Goal: Task Accomplishment & Management: Use online tool/utility

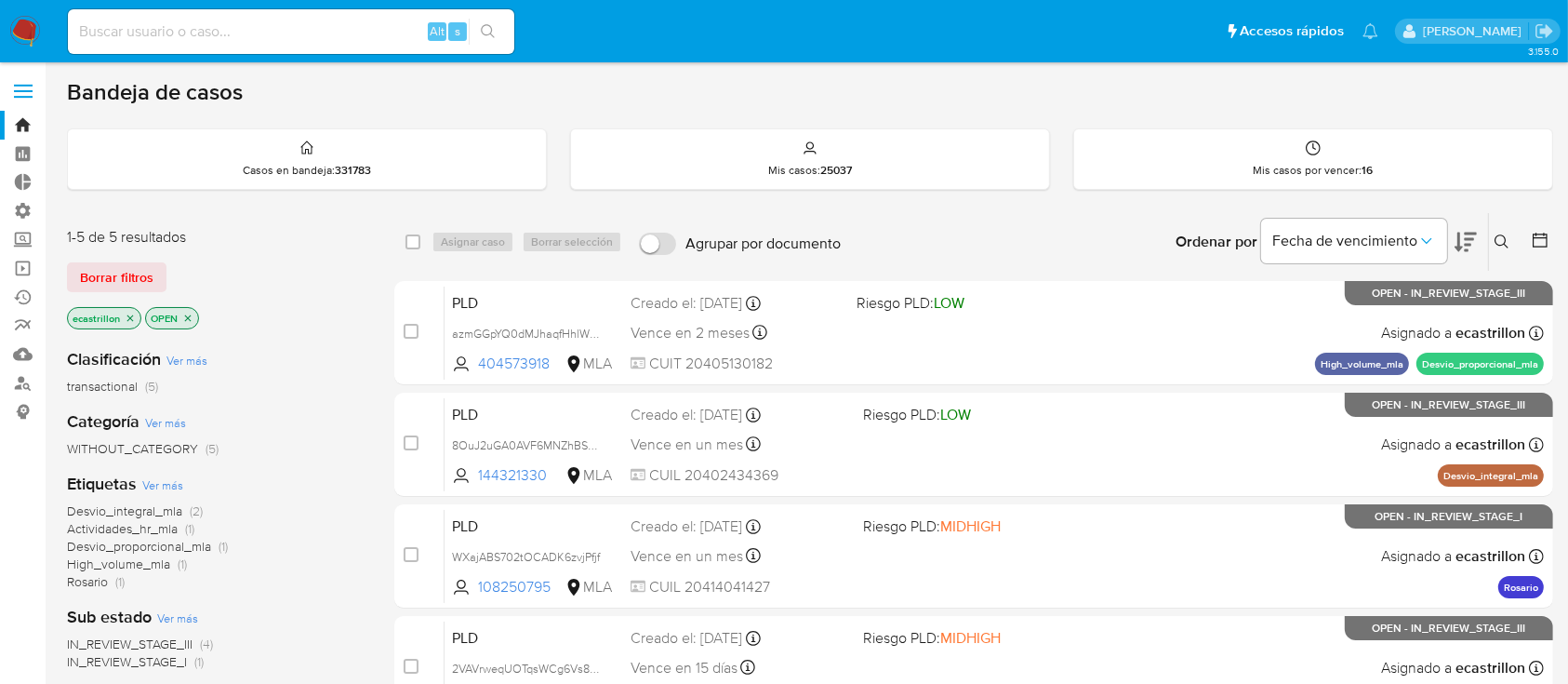
click at [134, 250] on div "1-5 de 5 resultados Borrar filtros ecastrillon OPEN" at bounding box center [216, 280] width 297 height 106
click at [138, 264] on span "Borrar filtros" at bounding box center [116, 276] width 73 height 26
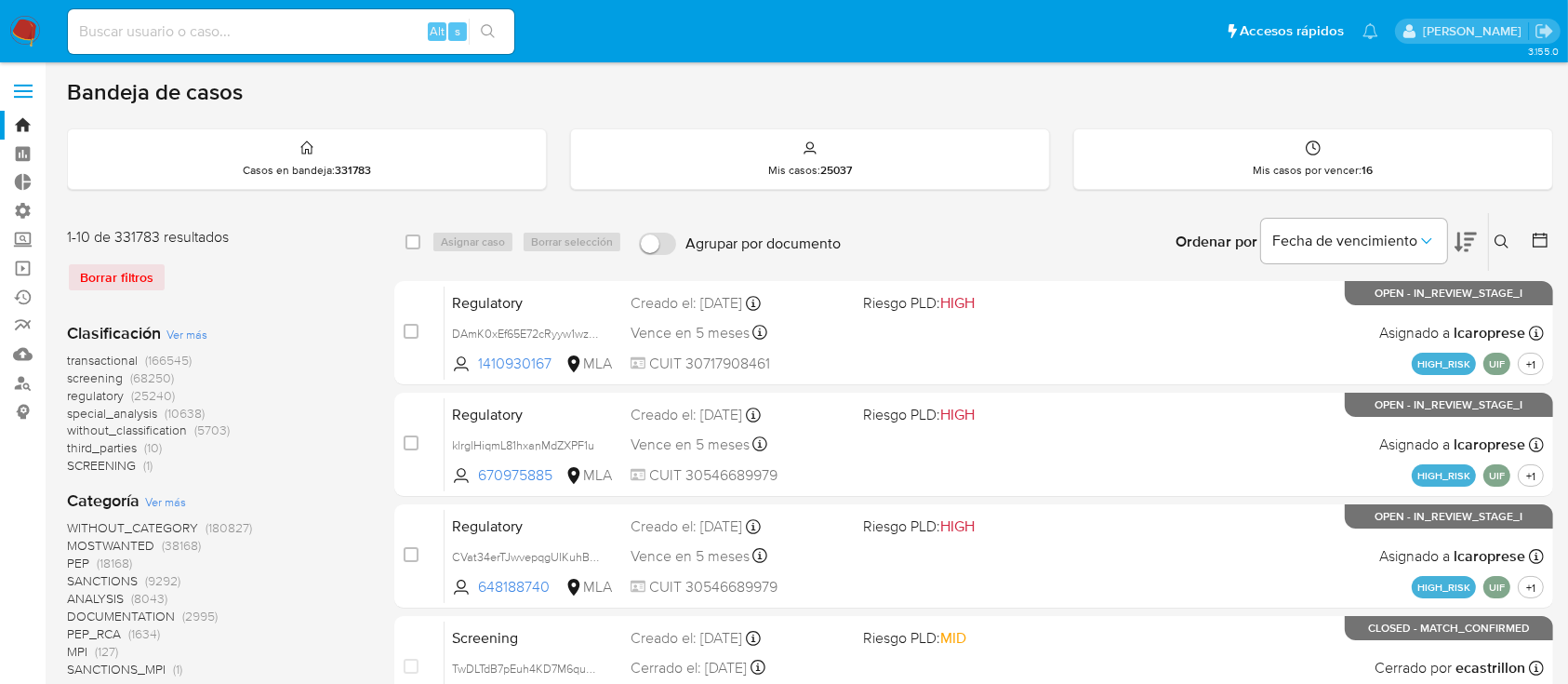
click at [172, 36] on input at bounding box center [292, 31] width 446 height 24
paste input "chHpteVuluuKpZcZymsLJtA8"
type input "chHpteVuluuKpZcZymsLJtA8"
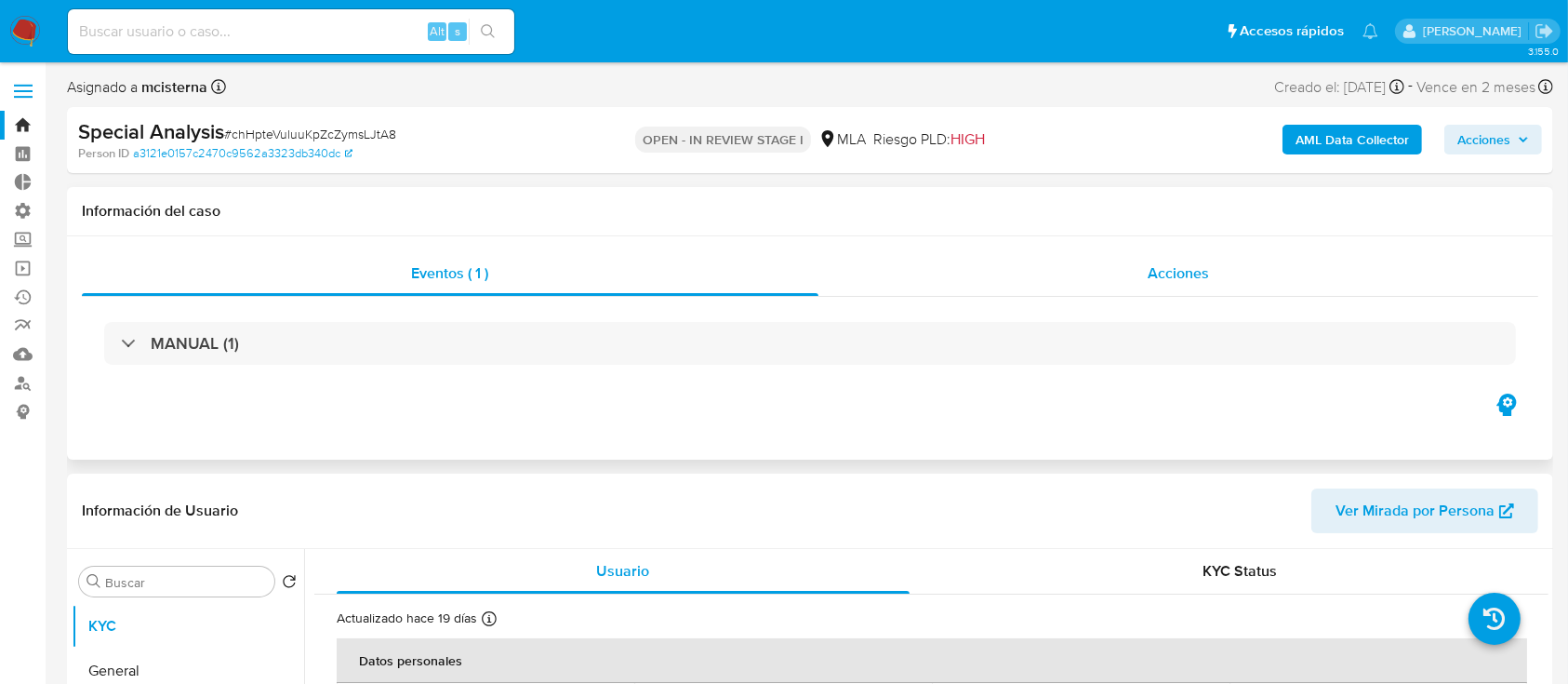
click at [919, 269] on div "Acciones" at bounding box center [1179, 273] width 721 height 45
select select "10"
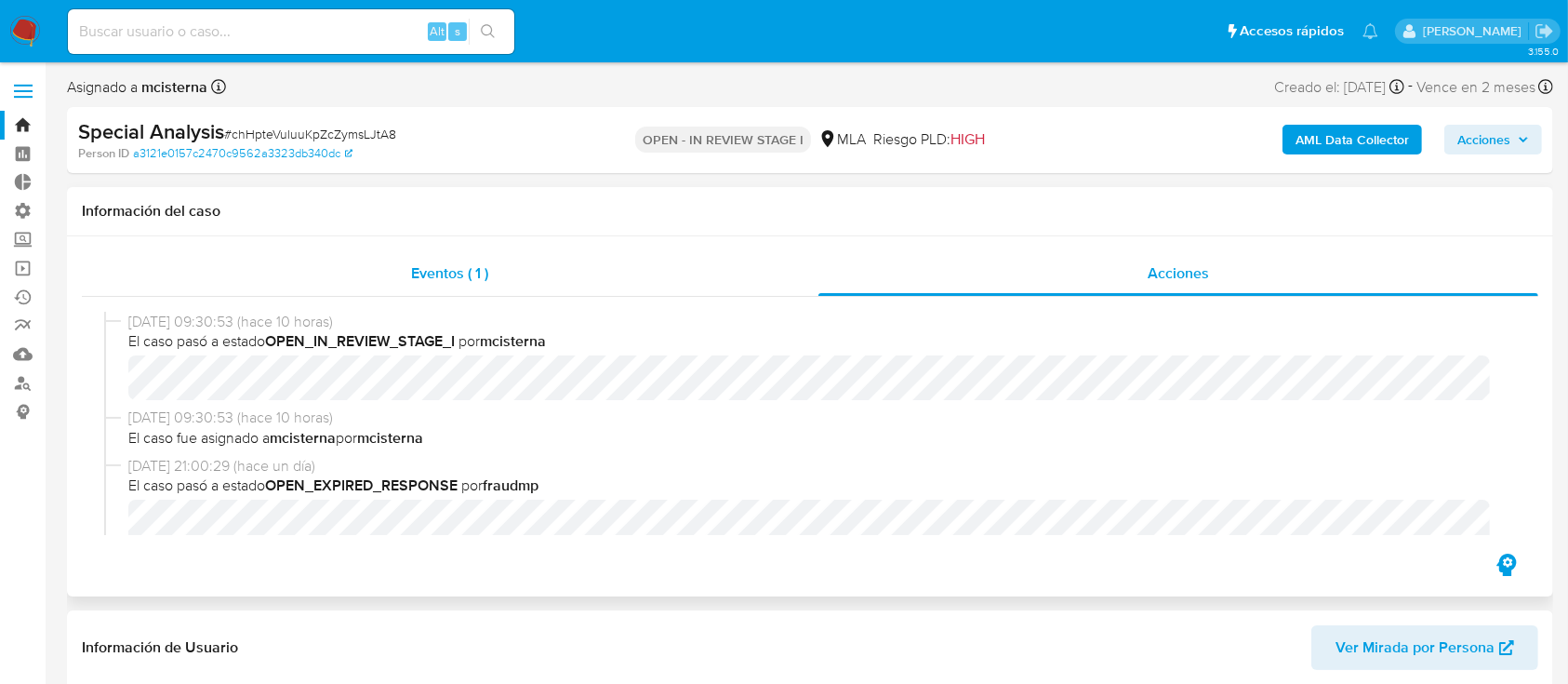
click at [335, 293] on div "Eventos ( 1 )" at bounding box center [450, 273] width 737 height 45
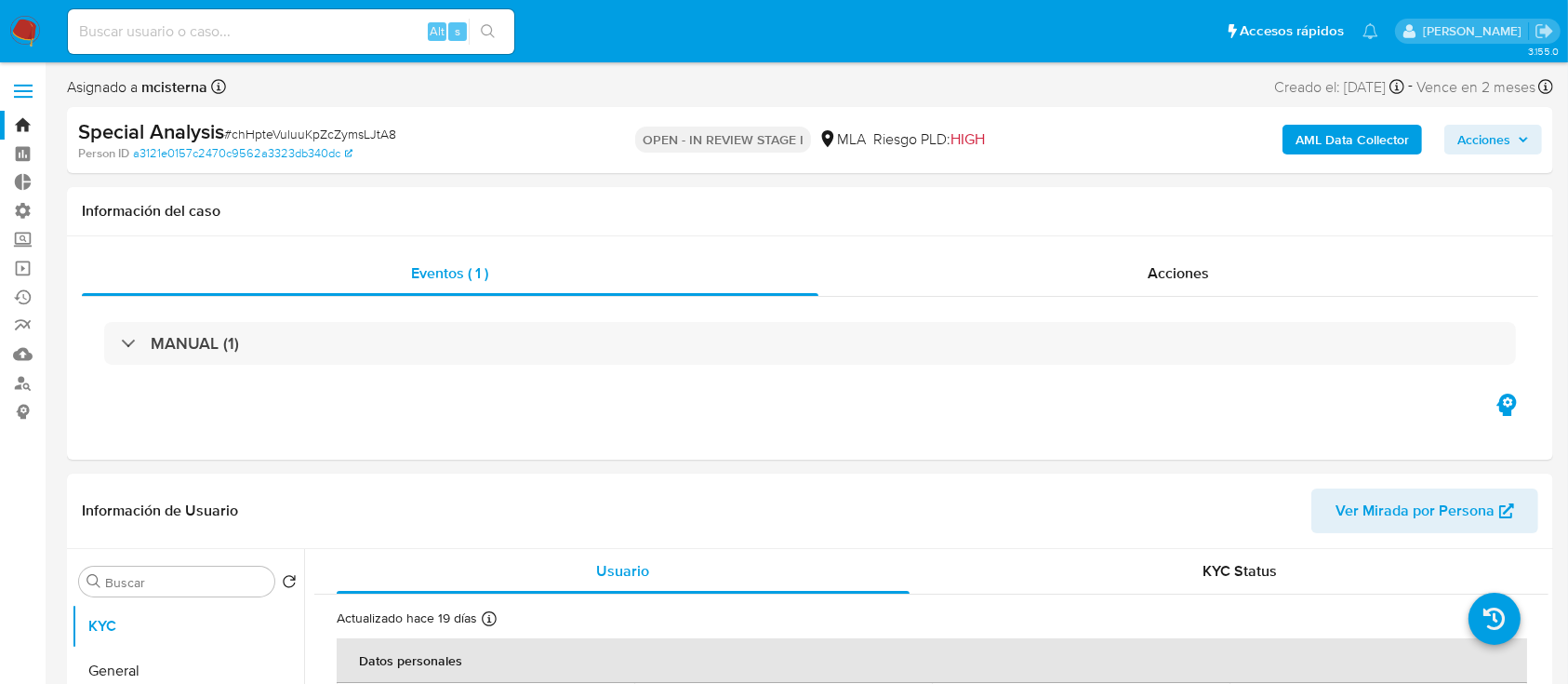
scroll to position [270, 0]
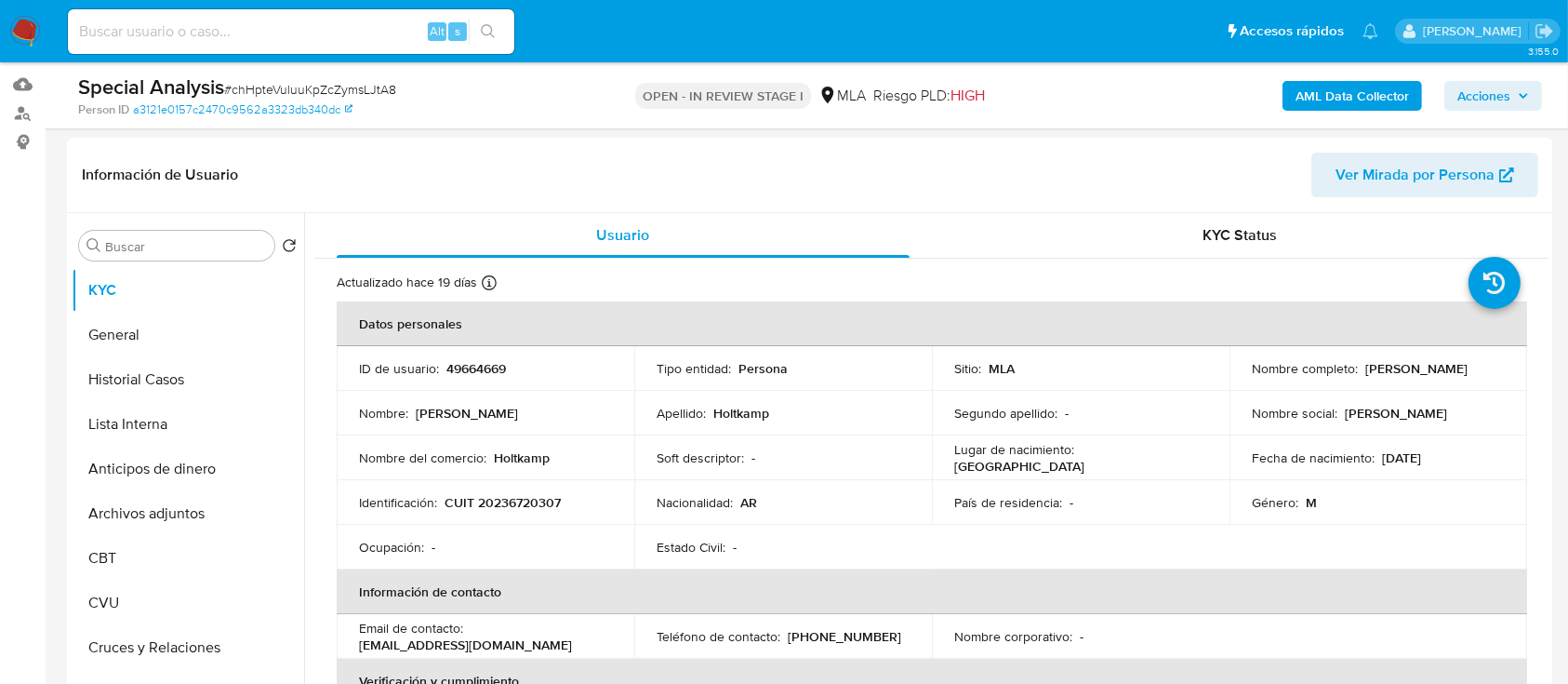
click at [151, 38] on input at bounding box center [292, 31] width 446 height 24
paste input "yQXquBpjkUfzIZKUNWUAuACl"
type input "yQXquBpjkUfzIZKUNWUAuACl"
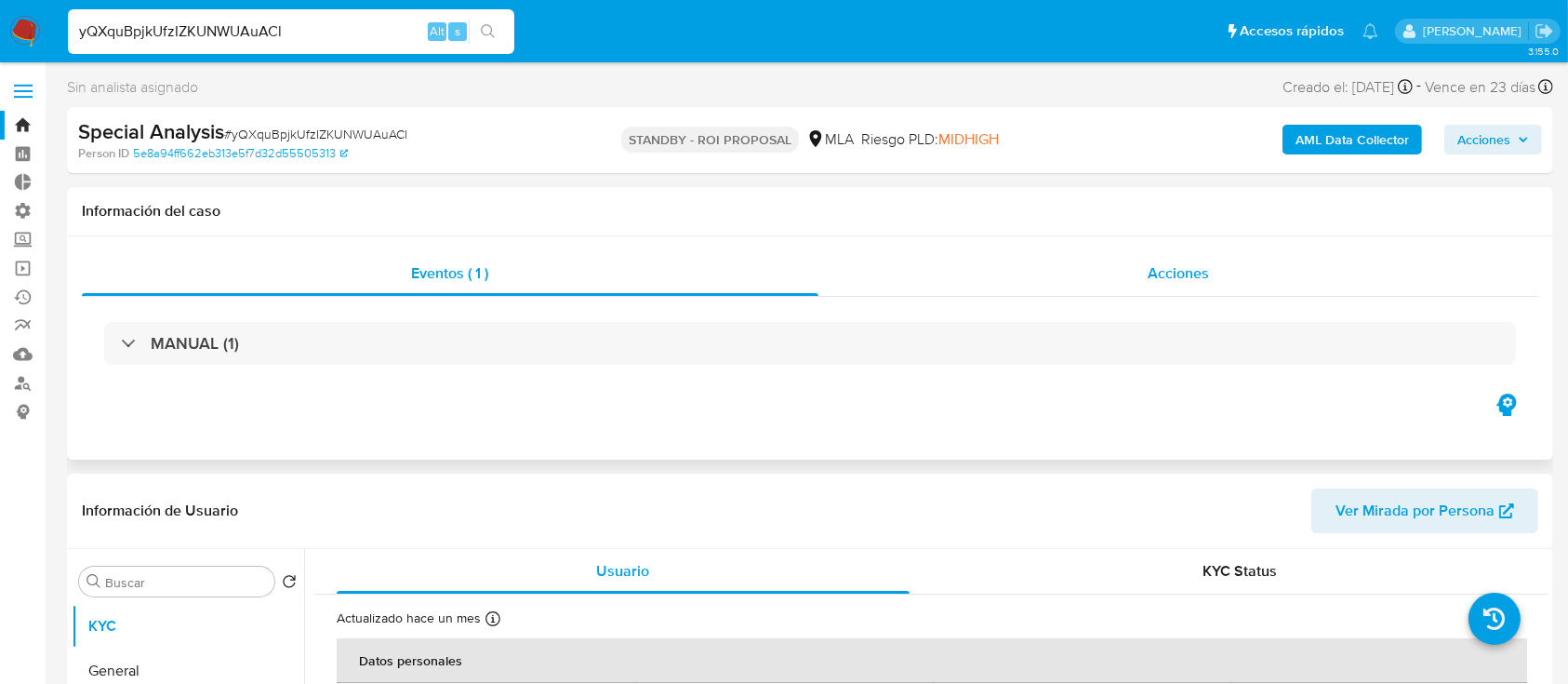
click at [1141, 258] on div "Acciones" at bounding box center [1179, 273] width 721 height 45
select select "10"
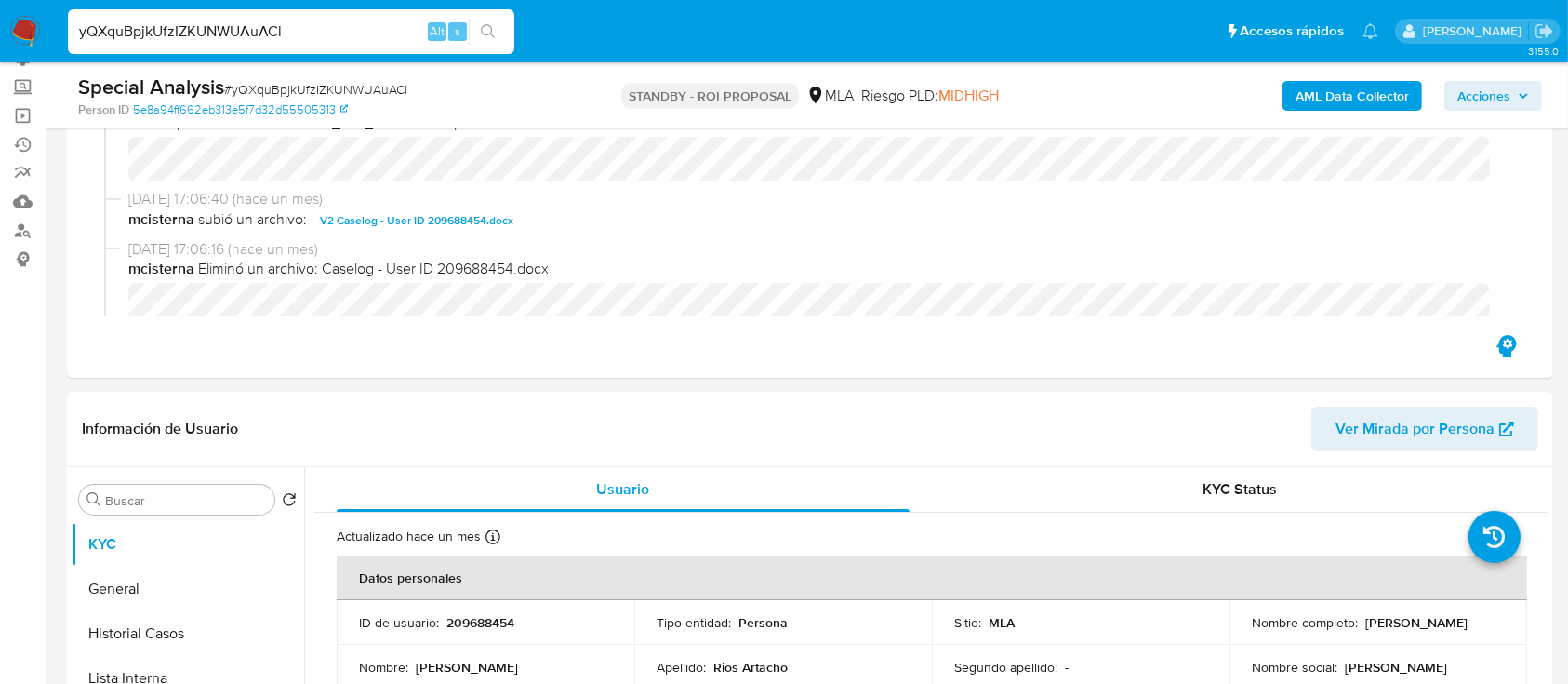
scroll to position [207, 0]
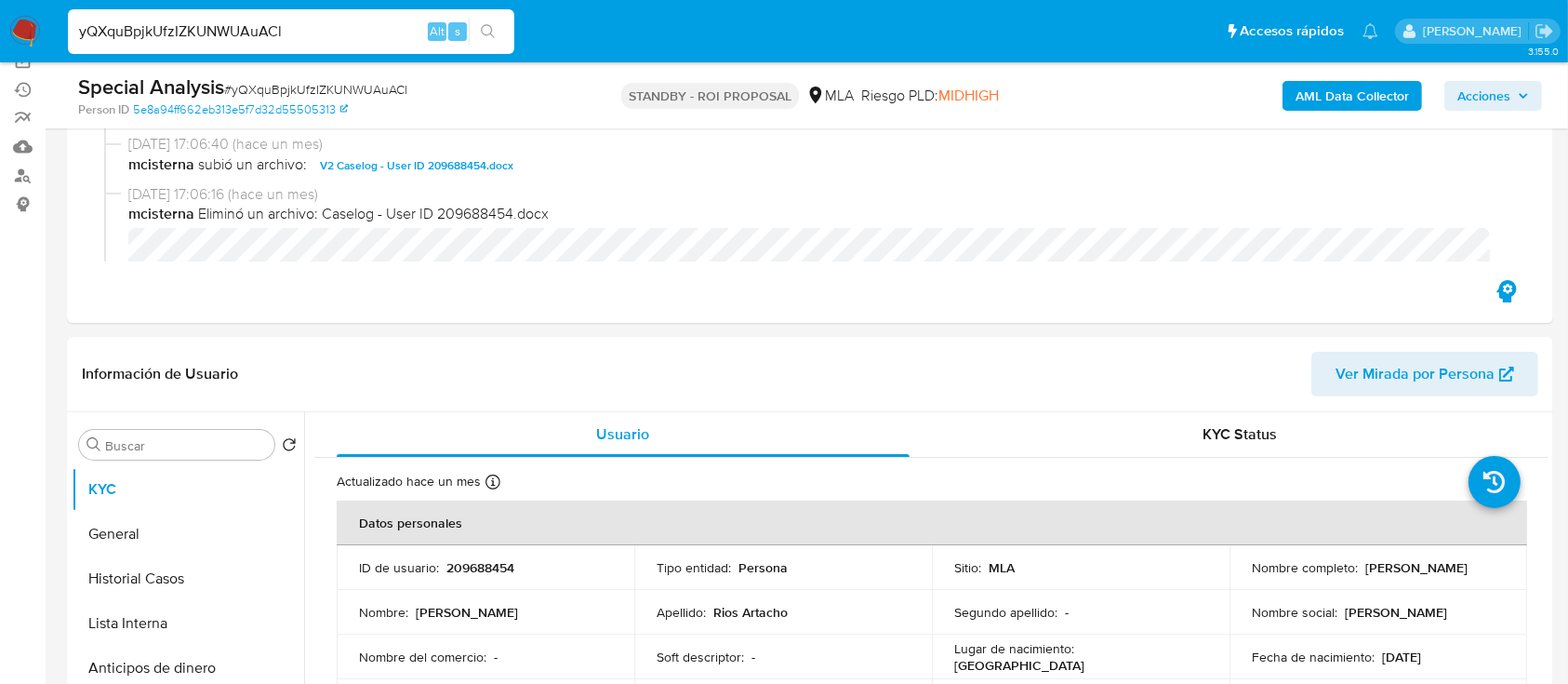
click at [385, 87] on span "# yQXquBpjkUfzIZKUNWUAuACl" at bounding box center [315, 89] width 183 height 19
copy span "yQXquBpjkUfzIZKUNWUAuACl"
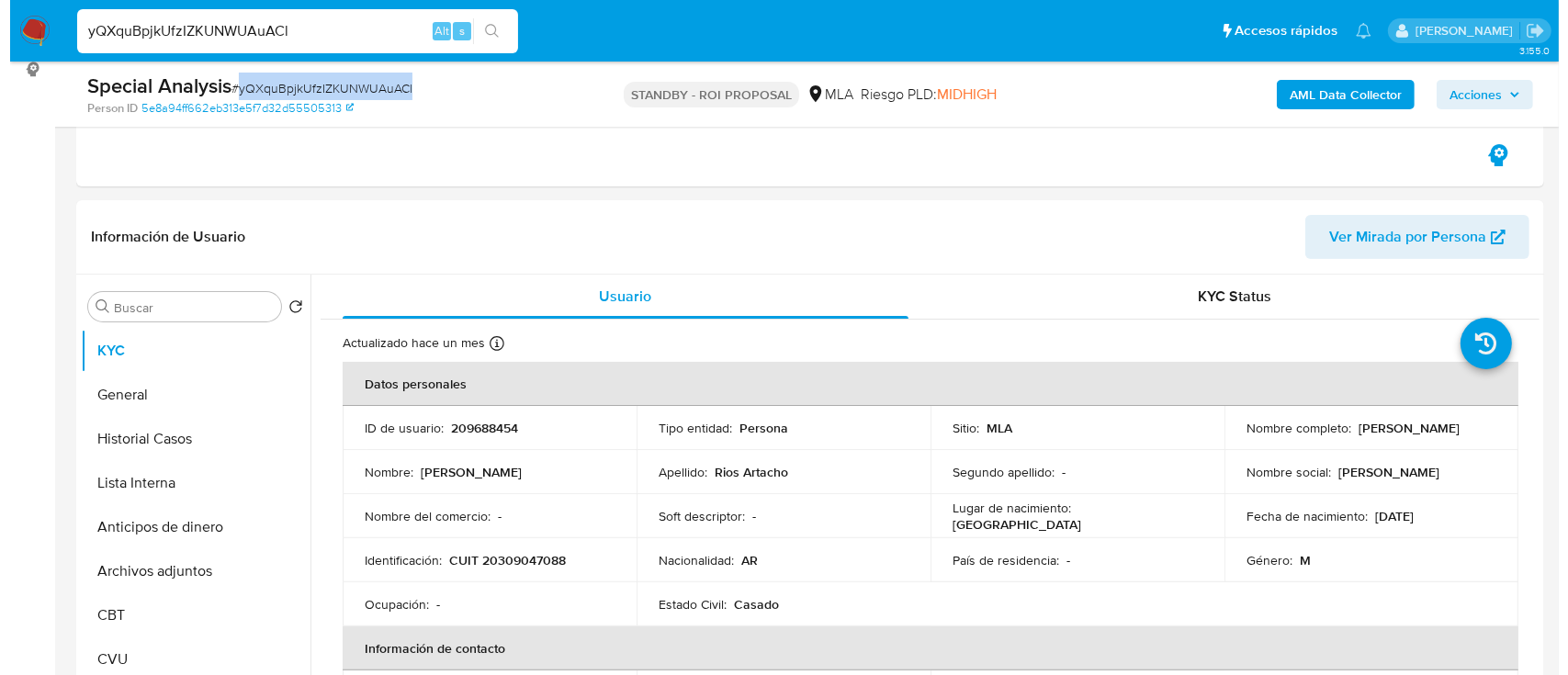
scroll to position [338, 0]
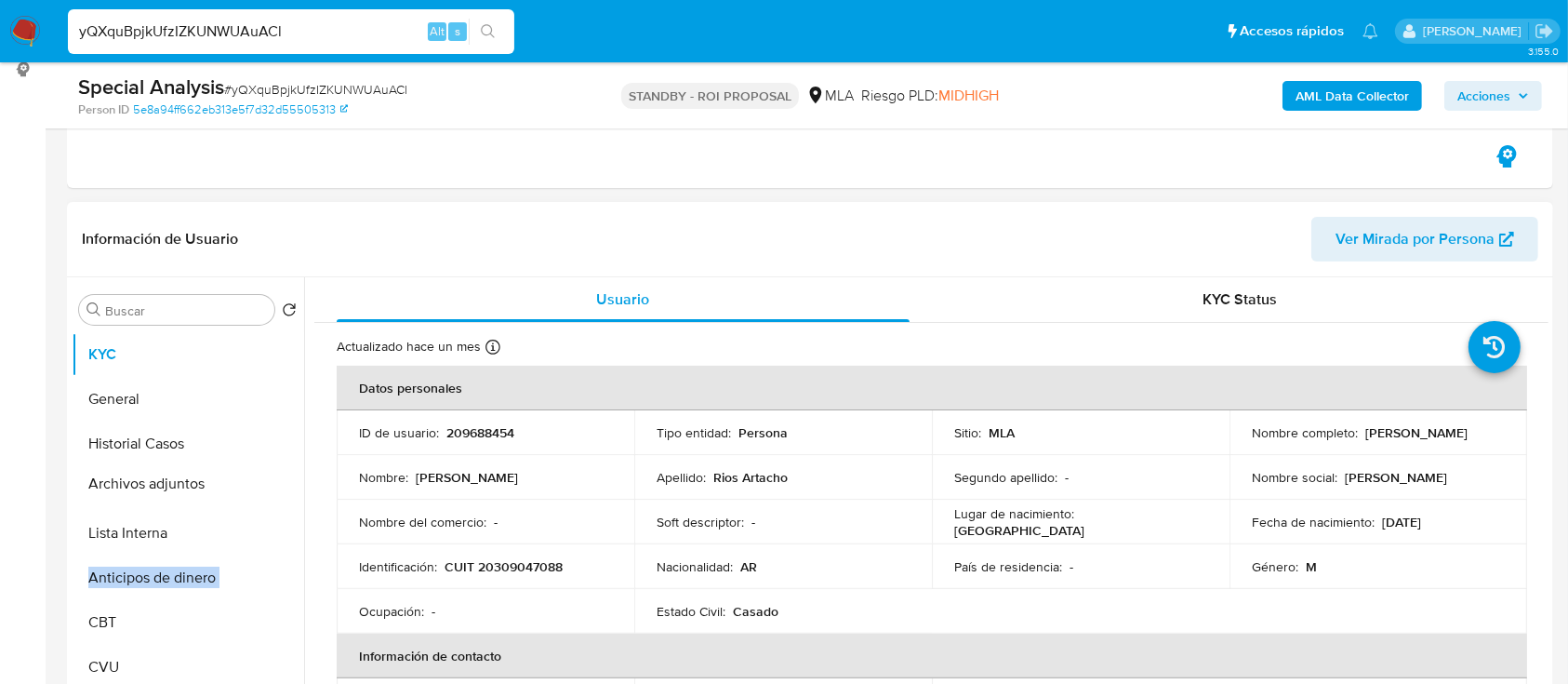
drag, startPoint x: 280, startPoint y: 574, endPoint x: 268, endPoint y: 480, distance: 94.8
click at [268, 480] on ul "KYC General Historial Casos Lista Interna Anticipos de dinero Archivos adjuntos…" at bounding box center [187, 542] width 233 height 420
click at [235, 481] on button "Archivos adjuntos" at bounding box center [179, 488] width 217 height 45
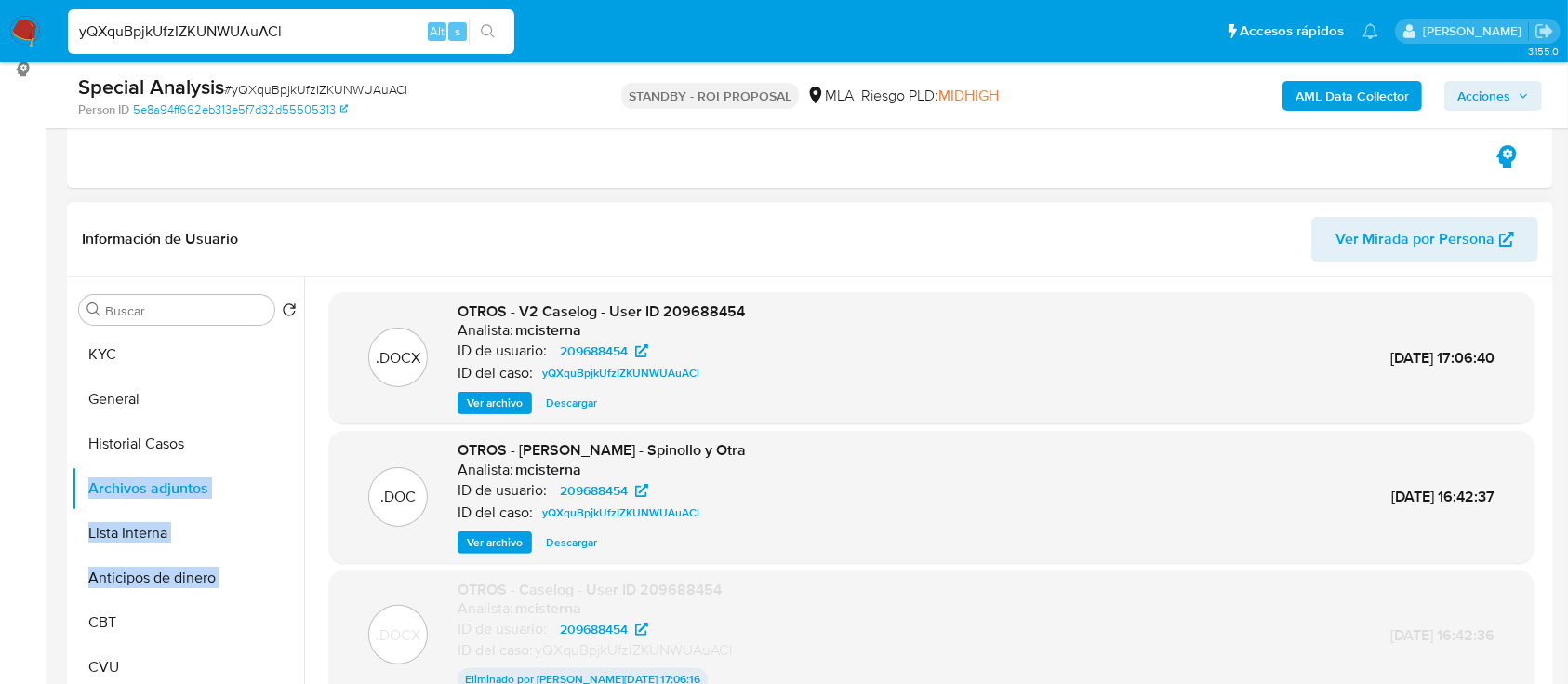
click at [495, 394] on span "Ver archivo" at bounding box center [495, 403] width 56 height 19
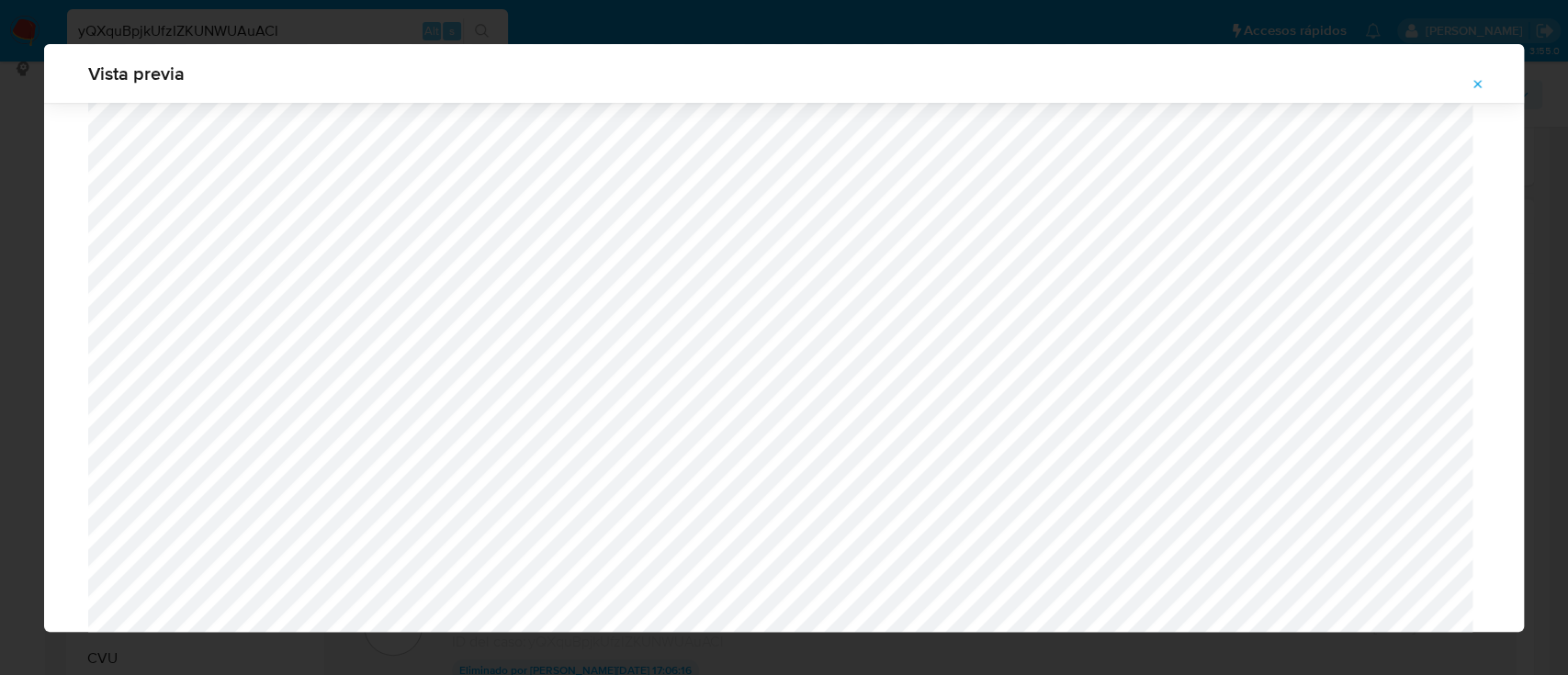
scroll to position [1594, 0]
